Goal: Entertainment & Leisure: Consume media (video, audio)

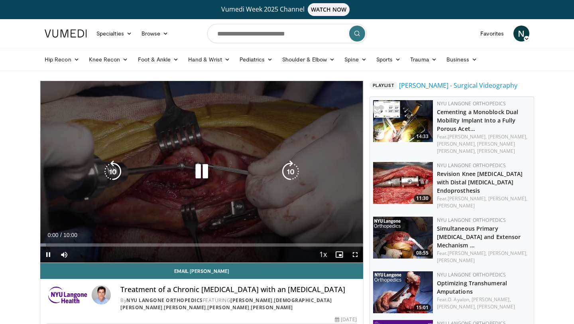
click at [277, 215] on div "10 seconds Tap to unmute" at bounding box center [201, 171] width 323 height 181
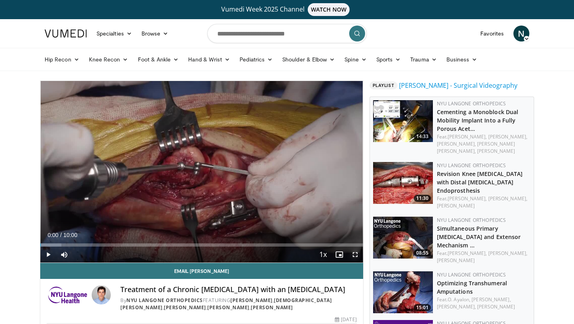
click at [358, 253] on span "Video Player" at bounding box center [355, 254] width 16 height 16
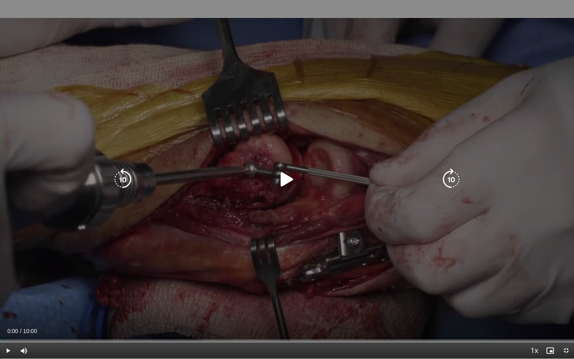
click at [282, 180] on icon "Video Player" at bounding box center [287, 179] width 22 height 22
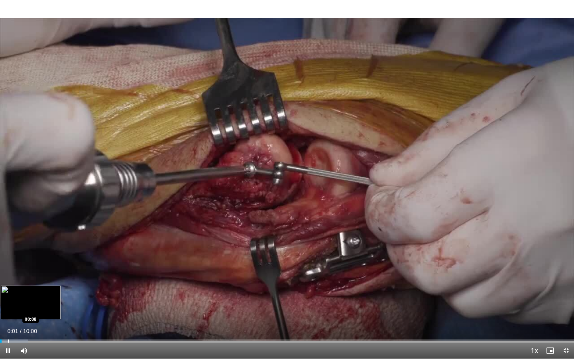
click at [8, 323] on div "Progress Bar" at bounding box center [8, 340] width 1 height 3
click at [20, 323] on div "Progress Bar" at bounding box center [20, 340] width 1 height 3
click at [36, 323] on div "10 seconds Tap to unmute" at bounding box center [287, 179] width 574 height 358
click at [36, 323] on div "Progress Bar" at bounding box center [36, 340] width 1 height 3
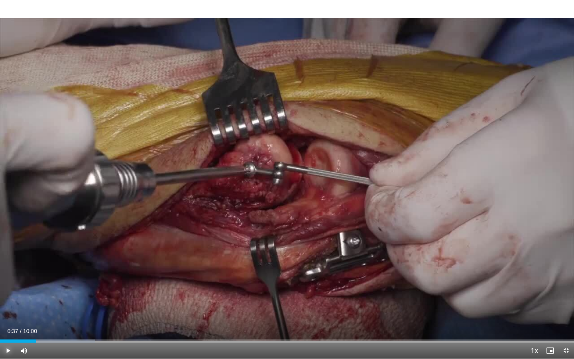
click at [9, 323] on span "Video Player" at bounding box center [8, 350] width 16 height 16
click at [54, 323] on div "Progress Bar" at bounding box center [54, 340] width 1 height 3
click at [69, 323] on div "Progress Bar" at bounding box center [69, 340] width 1 height 3
click at [83, 323] on div "Progress Bar" at bounding box center [83, 340] width 1 height 3
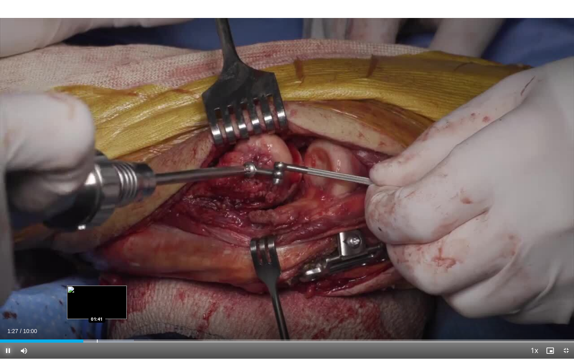
click at [97, 323] on div "Progress Bar" at bounding box center [97, 340] width 1 height 3
click at [119, 323] on div "Progress Bar" at bounding box center [119, 340] width 1 height 3
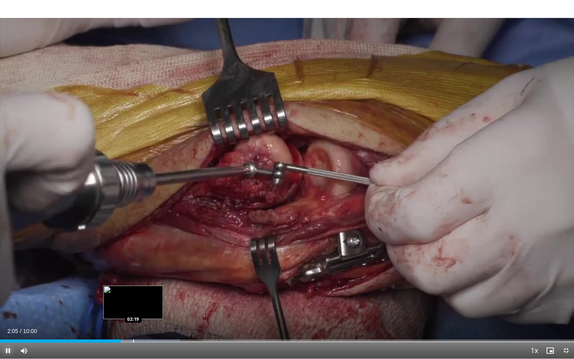
click at [133, 323] on div "Progress Bar" at bounding box center [133, 340] width 1 height 3
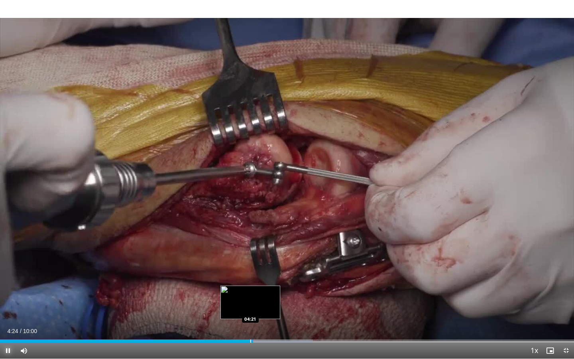
click at [250, 323] on div "Progress Bar" at bounding box center [250, 340] width 1 height 3
click at [248, 323] on div "Progress Bar" at bounding box center [248, 340] width 1 height 3
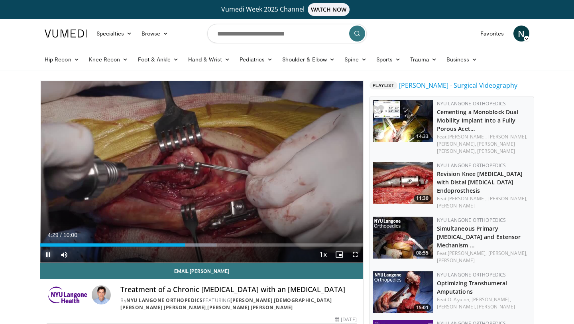
click at [50, 252] on span "Video Player" at bounding box center [48, 254] width 16 height 16
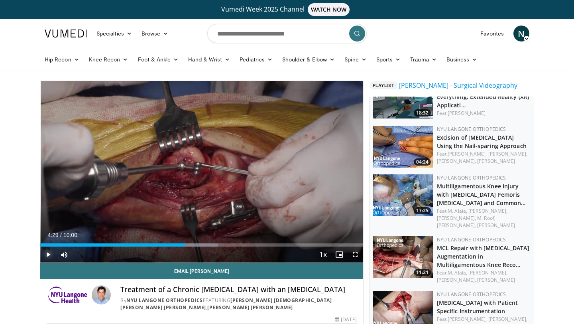
scroll to position [293, 0]
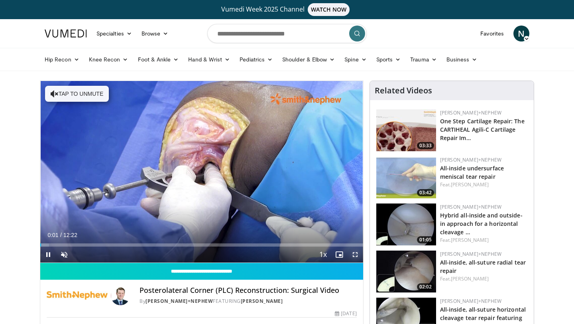
click at [357, 255] on span "Video Player" at bounding box center [355, 254] width 16 height 16
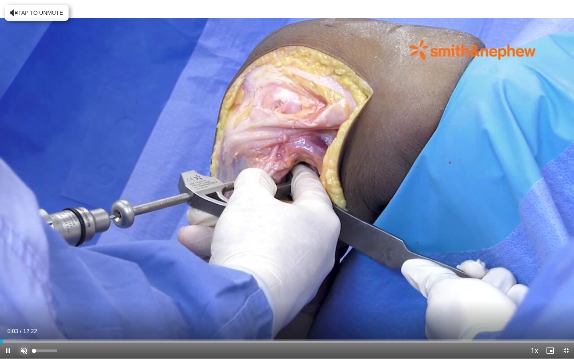
click at [25, 323] on span "Video Player" at bounding box center [24, 350] width 16 height 16
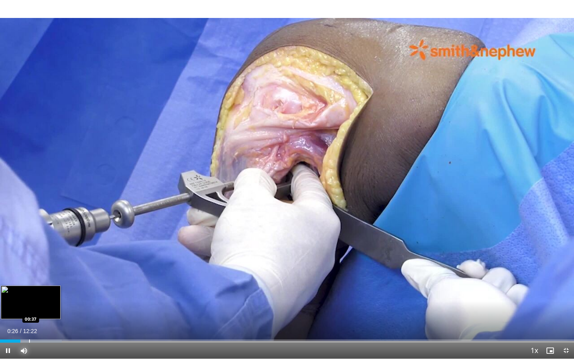
click at [29, 323] on div "Progress Bar" at bounding box center [29, 340] width 1 height 3
click at [41, 323] on div "Progress Bar" at bounding box center [41, 340] width 1 height 3
click at [38, 323] on div "Progress Bar" at bounding box center [38, 340] width 1 height 3
click at [30, 323] on div "Progress Bar" at bounding box center [30, 340] width 1 height 3
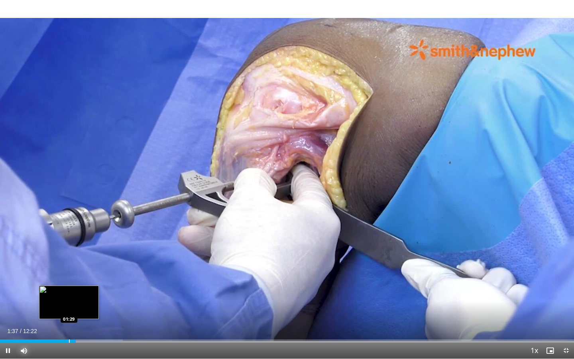
click at [69, 323] on div "Progress Bar" at bounding box center [69, 340] width 1 height 3
click at [67, 323] on div "Progress Bar" at bounding box center [67, 340] width 1 height 3
click at [75, 323] on div "Progress Bar" at bounding box center [75, 340] width 1 height 3
click at [70, 323] on div "Progress Bar" at bounding box center [70, 340] width 1 height 3
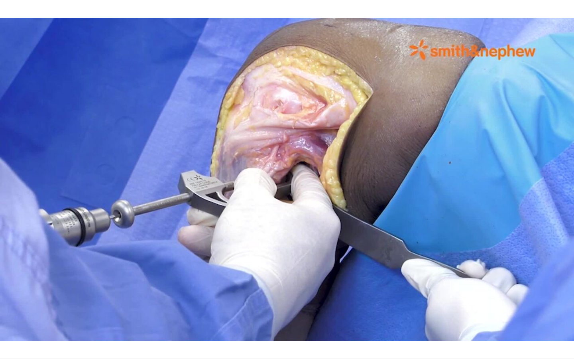
click at [280, 323] on div "10 seconds Tap to unmute" at bounding box center [287, 179] width 574 height 358
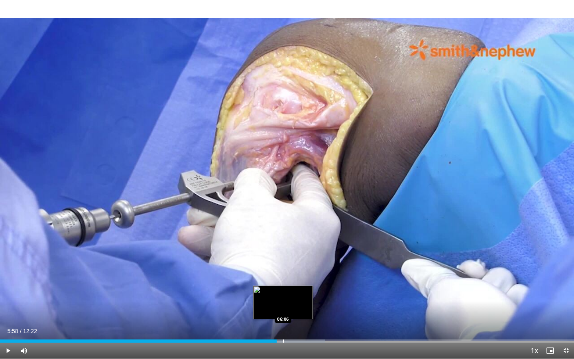
click at [283, 323] on div "Progress Bar" at bounding box center [283, 340] width 1 height 3
click at [7, 323] on span "Video Player" at bounding box center [8, 350] width 16 height 16
click at [295, 323] on div "Progress Bar" at bounding box center [295, 340] width 1 height 3
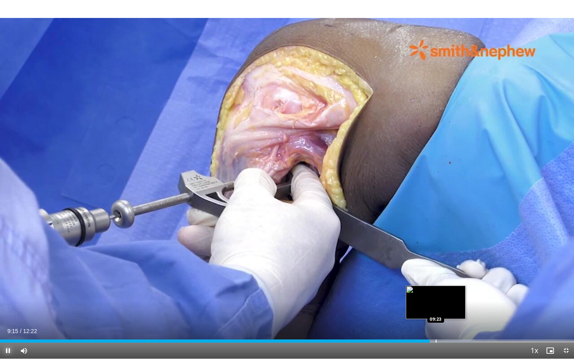
click at [436, 323] on div "Progress Bar" at bounding box center [436, 340] width 1 height 3
click at [441, 323] on div "Progress Bar" at bounding box center [441, 340] width 1 height 3
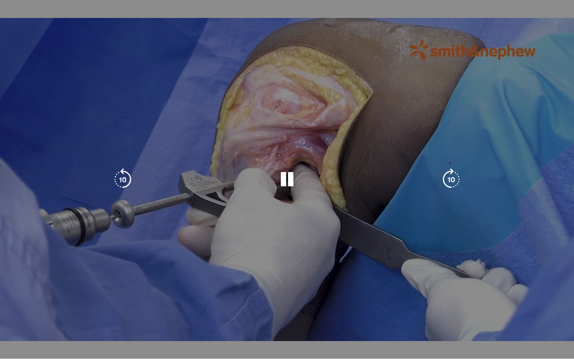
click at [449, 323] on div "10 seconds Tap to unmute" at bounding box center [287, 179] width 574 height 358
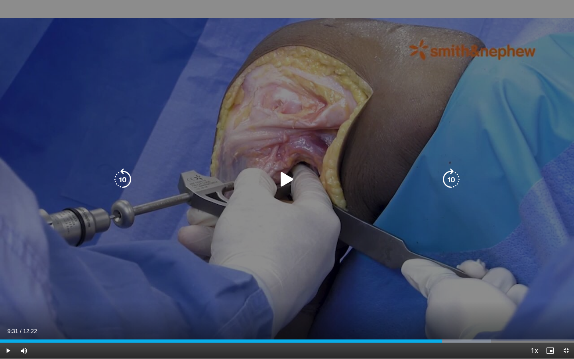
click at [0, 0] on div "Progress Bar" at bounding box center [0, 0] width 0 height 0
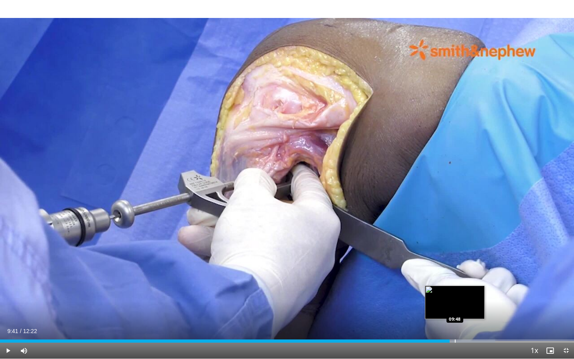
click at [455, 323] on div "Progress Bar" at bounding box center [455, 340] width 1 height 3
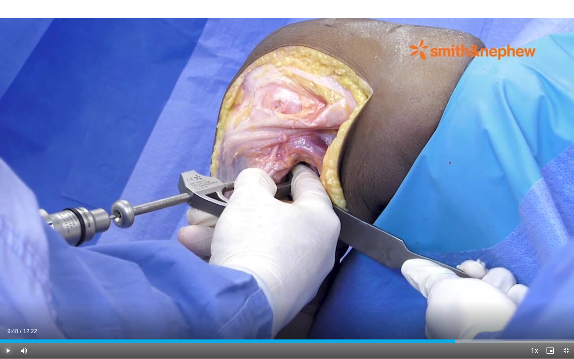
click at [0, 323] on span "Video Player" at bounding box center [8, 350] width 16 height 16
click at [478, 323] on div "Loaded : 87.61% 09:50 10:18" at bounding box center [287, 339] width 574 height 8
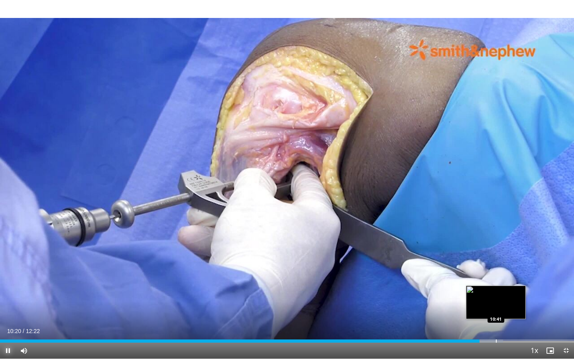
click at [496, 323] on div "Progress Bar" at bounding box center [496, 340] width 1 height 3
click at [507, 323] on div "Progress Bar" at bounding box center [507, 340] width 1 height 3
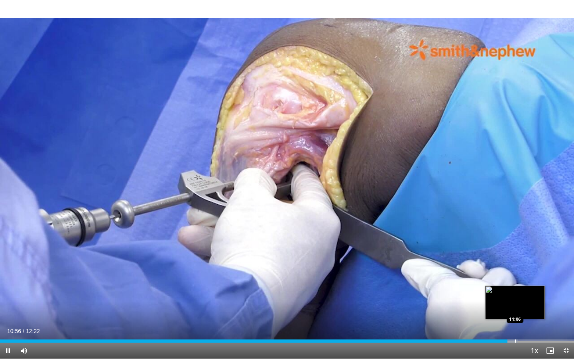
click at [518, 323] on div "10 seconds Tap to unmute" at bounding box center [287, 179] width 574 height 358
click at [564, 323] on span "Video Player" at bounding box center [566, 350] width 16 height 16
